Goal: Information Seeking & Learning: Learn about a topic

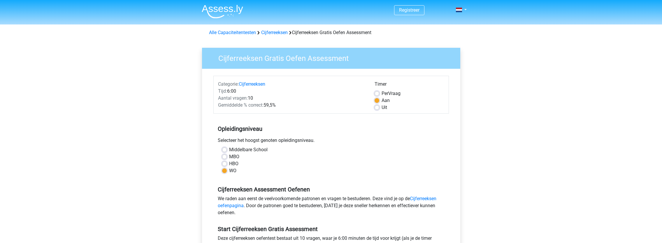
scroll to position [87, 0]
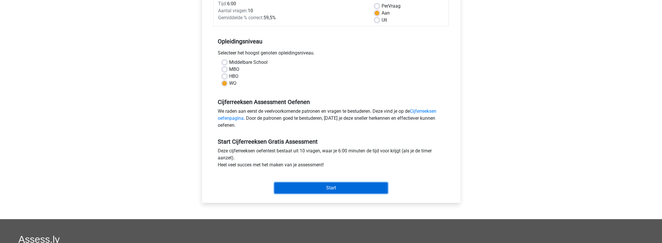
click at [332, 187] on input "Start" at bounding box center [330, 187] width 113 height 11
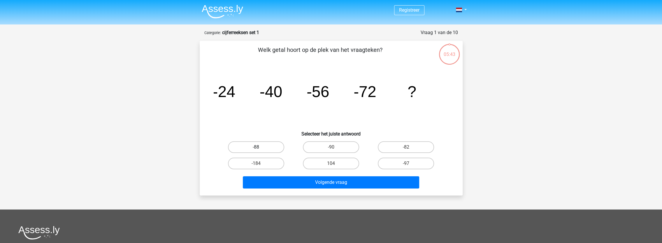
click at [263, 147] on label "-88" at bounding box center [256, 147] width 56 height 12
click at [260, 147] on input "-88" at bounding box center [258, 149] width 4 height 4
radio input "true"
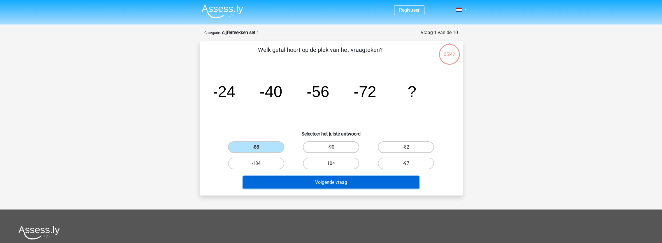
click at [329, 185] on button "Volgende vraag" at bounding box center [331, 182] width 176 height 12
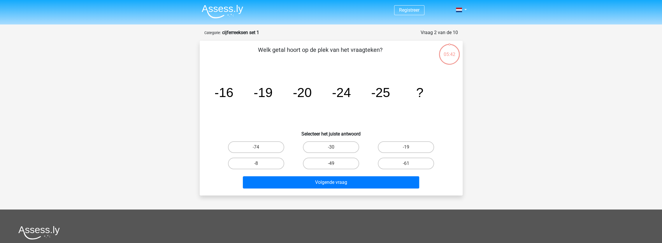
scroll to position [29, 0]
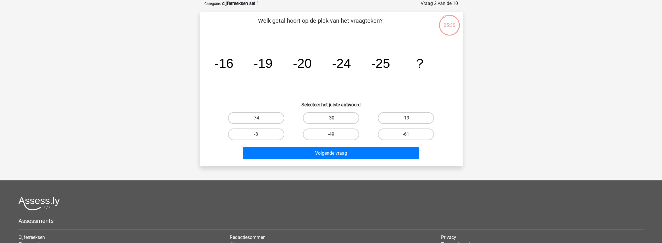
click at [316, 118] on label "-30" at bounding box center [331, 118] width 56 height 12
click at [331, 118] on input "-30" at bounding box center [333, 120] width 4 height 4
radio input "true"
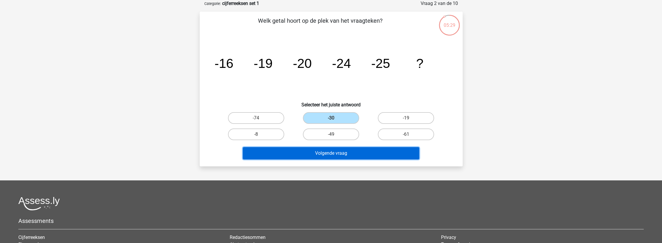
click at [316, 152] on button "Volgende vraag" at bounding box center [331, 153] width 176 height 12
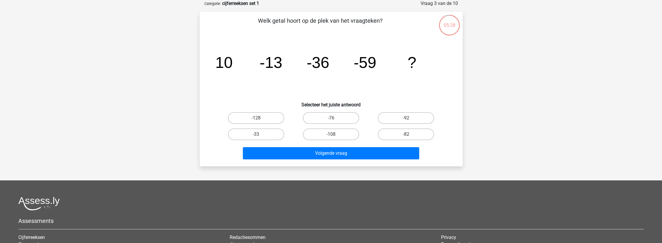
scroll to position [0, 0]
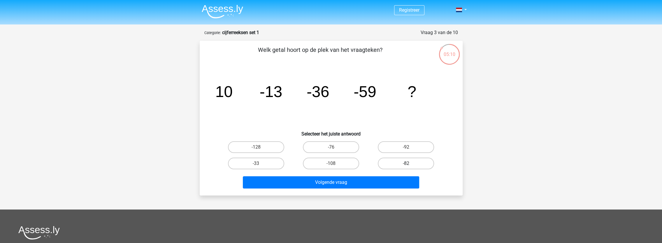
click at [416, 164] on label "-82" at bounding box center [406, 164] width 56 height 12
click at [410, 164] on input "-82" at bounding box center [408, 165] width 4 height 4
radio input "true"
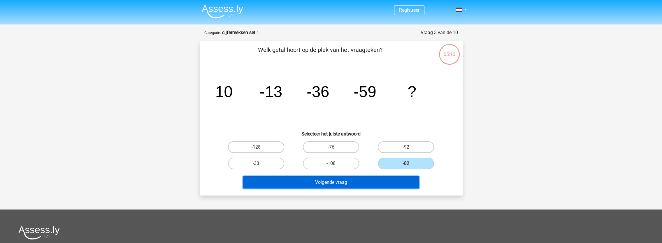
click at [334, 186] on button "Volgende vraag" at bounding box center [331, 182] width 176 height 12
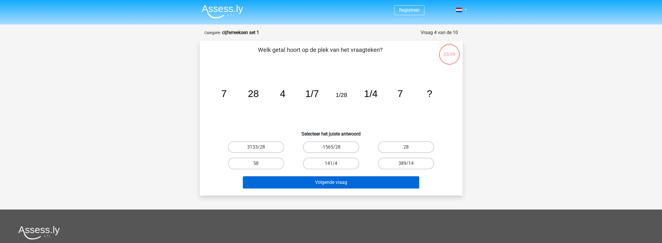
scroll to position [29, 0]
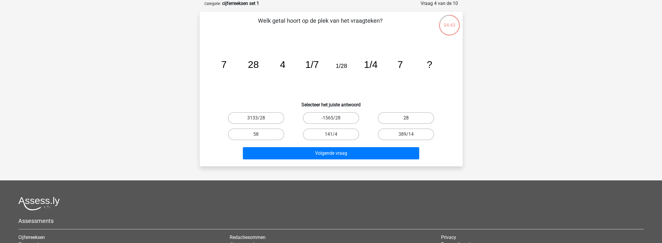
click at [399, 117] on label "28" at bounding box center [406, 118] width 56 height 12
click at [406, 118] on input "28" at bounding box center [408, 120] width 4 height 4
radio input "true"
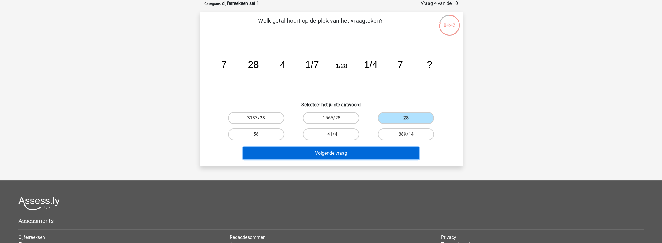
click at [333, 155] on button "Volgende vraag" at bounding box center [331, 153] width 176 height 12
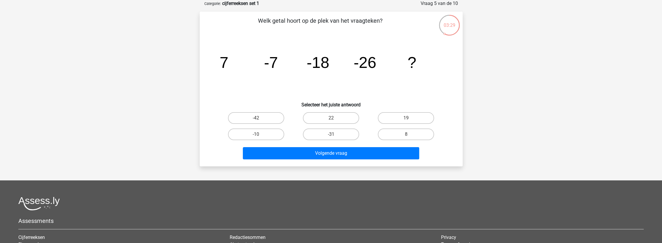
click at [333, 135] on input "-31" at bounding box center [333, 136] width 4 height 4
radio input "true"
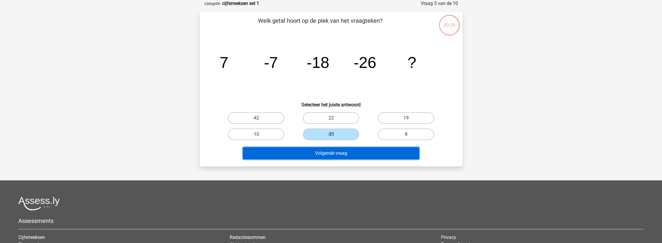
click at [340, 156] on button "Volgende vraag" at bounding box center [331, 153] width 176 height 12
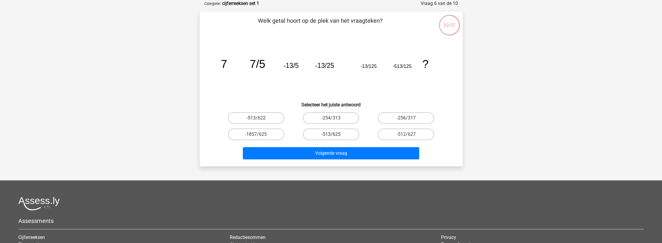
click at [328, 134] on label "-513/625" at bounding box center [331, 134] width 56 height 12
click at [331, 134] on input "-513/625" at bounding box center [333, 136] width 4 height 4
radio input "true"
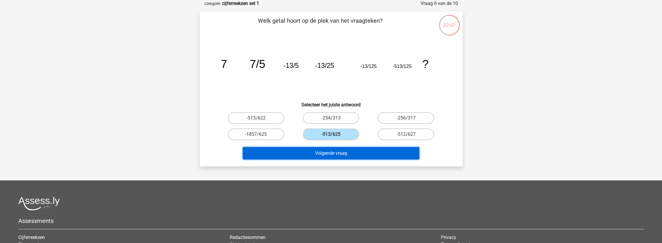
click at [335, 155] on button "Volgende vraag" at bounding box center [331, 153] width 176 height 12
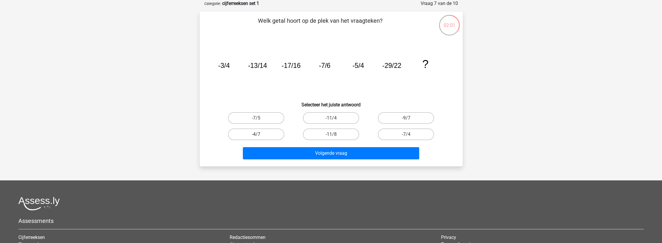
click at [273, 135] on label "-4/7" at bounding box center [256, 134] width 56 height 12
click at [260, 135] on input "-4/7" at bounding box center [258, 136] width 4 height 4
radio input "true"
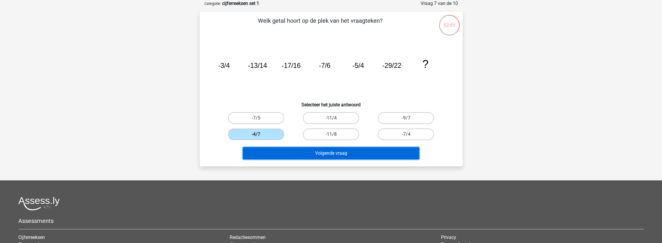
click at [316, 153] on button "Volgende vraag" at bounding box center [331, 153] width 176 height 12
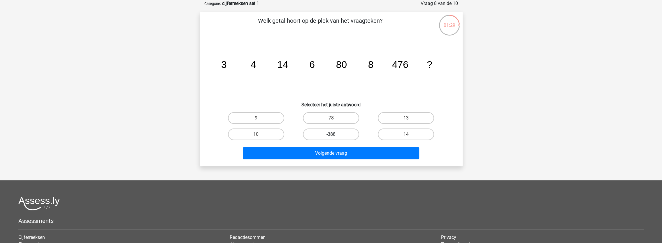
click at [333, 133] on label "-388" at bounding box center [331, 134] width 56 height 12
click at [333, 134] on input "-388" at bounding box center [333, 136] width 4 height 4
radio input "true"
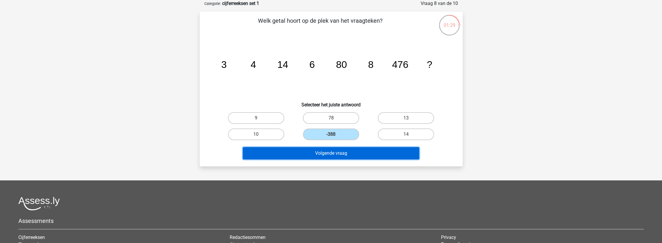
click at [330, 152] on button "Volgende vraag" at bounding box center [331, 153] width 176 height 12
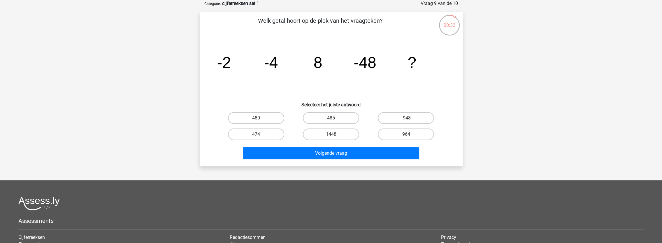
click at [404, 119] on label "-948" at bounding box center [406, 118] width 56 height 12
click at [406, 119] on input "-948" at bounding box center [408, 120] width 4 height 4
radio input "true"
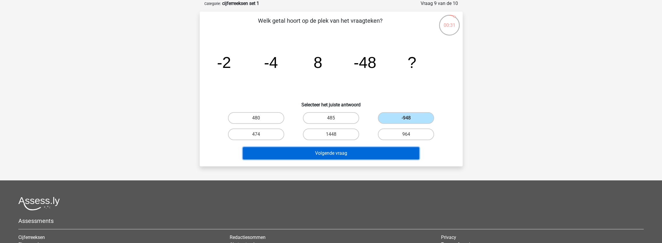
click at [347, 154] on button "Volgende vraag" at bounding box center [331, 153] width 176 height 12
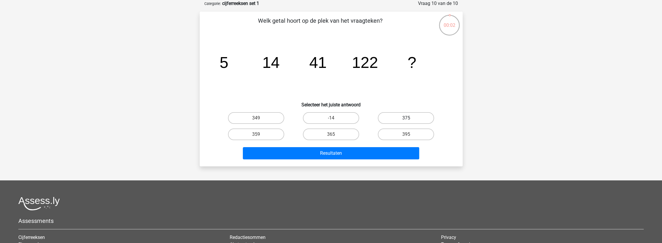
click at [392, 115] on label "375" at bounding box center [406, 118] width 56 height 12
click at [406, 118] on input "375" at bounding box center [408, 120] width 4 height 4
radio input "true"
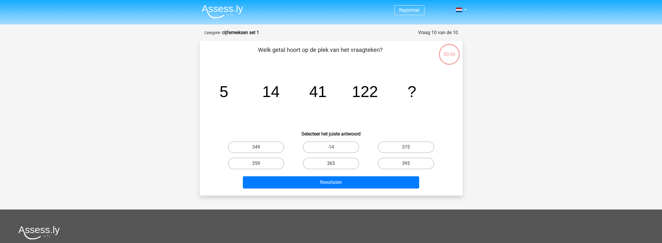
scroll to position [29, 0]
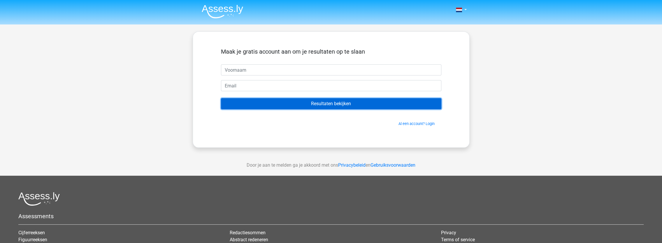
click at [345, 102] on input "Resultaten bekijken" at bounding box center [331, 103] width 220 height 11
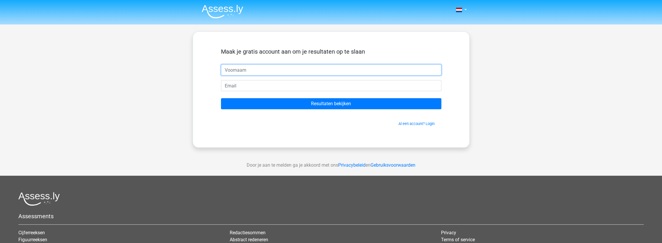
click at [283, 70] on input "text" at bounding box center [331, 69] width 220 height 11
type input "[PERSON_NAME]"
click at [279, 87] on input "email" at bounding box center [331, 85] width 220 height 11
type input "[EMAIL_ADDRESS][DOMAIN_NAME]"
click at [221, 98] on input "Resultaten bekijken" at bounding box center [331, 103] width 220 height 11
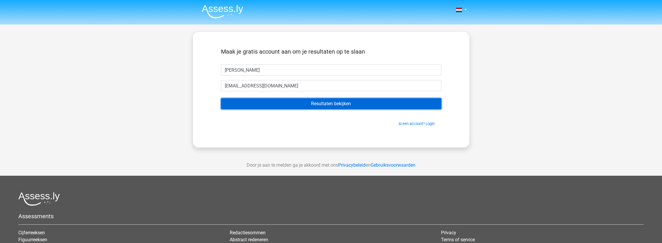
click at [338, 105] on input "Resultaten bekijken" at bounding box center [331, 103] width 220 height 11
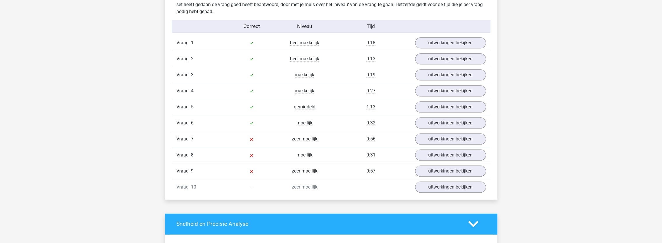
scroll to position [437, 0]
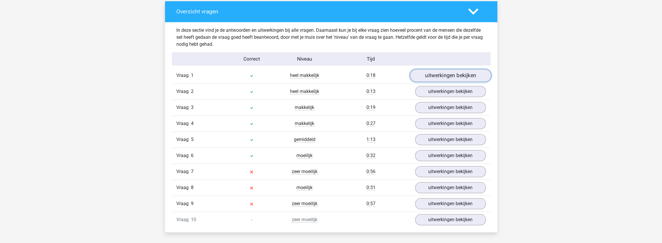
click at [461, 73] on link "uitwerkingen bekijken" at bounding box center [449, 75] width 81 height 13
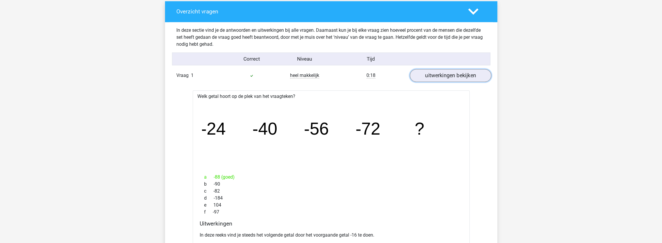
click at [449, 75] on link "uitwerkingen bekijken" at bounding box center [449, 75] width 81 height 13
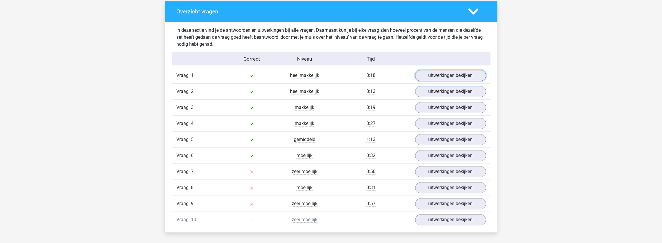
scroll to position [379, 0]
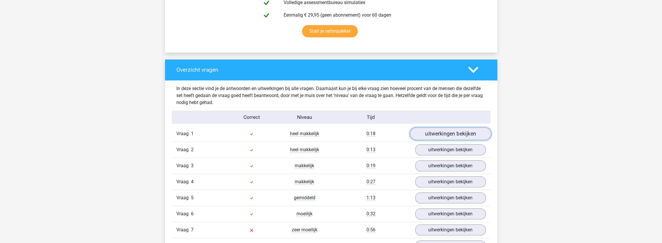
click at [450, 130] on link "uitwerkingen bekijken" at bounding box center [449, 133] width 81 height 13
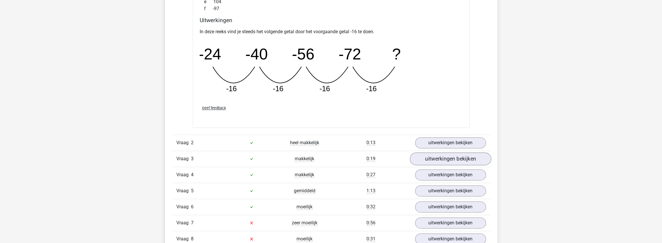
scroll to position [641, 0]
click at [439, 140] on link "uitwerkingen bekijken" at bounding box center [449, 142] width 81 height 13
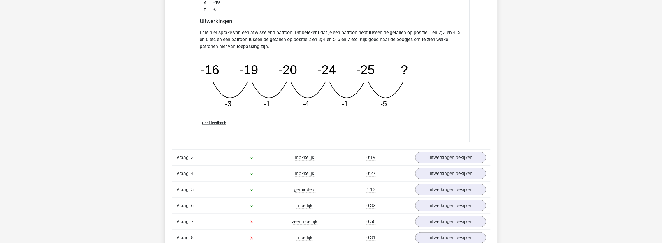
scroll to position [932, 0]
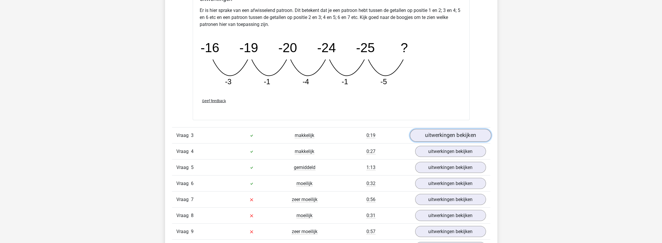
click at [459, 133] on link "uitwerkingen bekijken" at bounding box center [449, 135] width 81 height 13
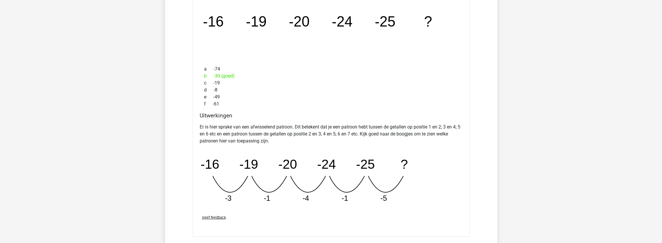
scroll to position [961, 0]
